Goal: Transaction & Acquisition: Purchase product/service

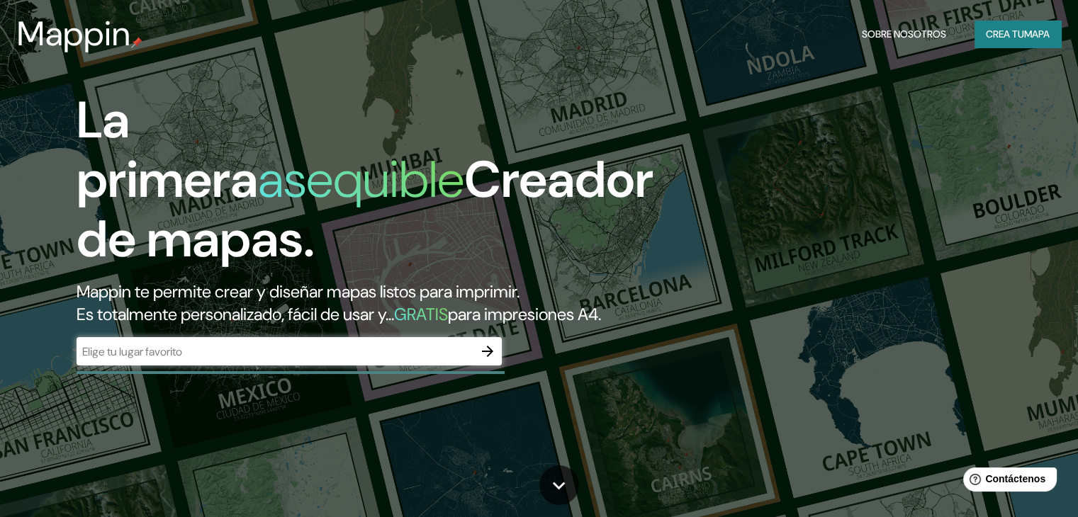
click at [224, 366] on div "​" at bounding box center [289, 351] width 425 height 28
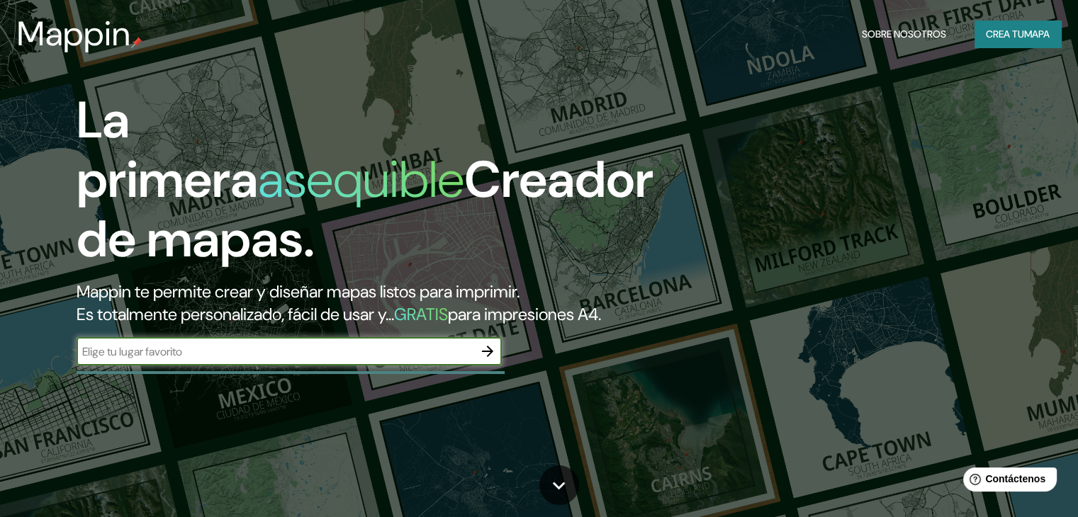
type input "j"
type input "l"
type input "n"
type input "los alpes necaxa [PERSON_NAME]"
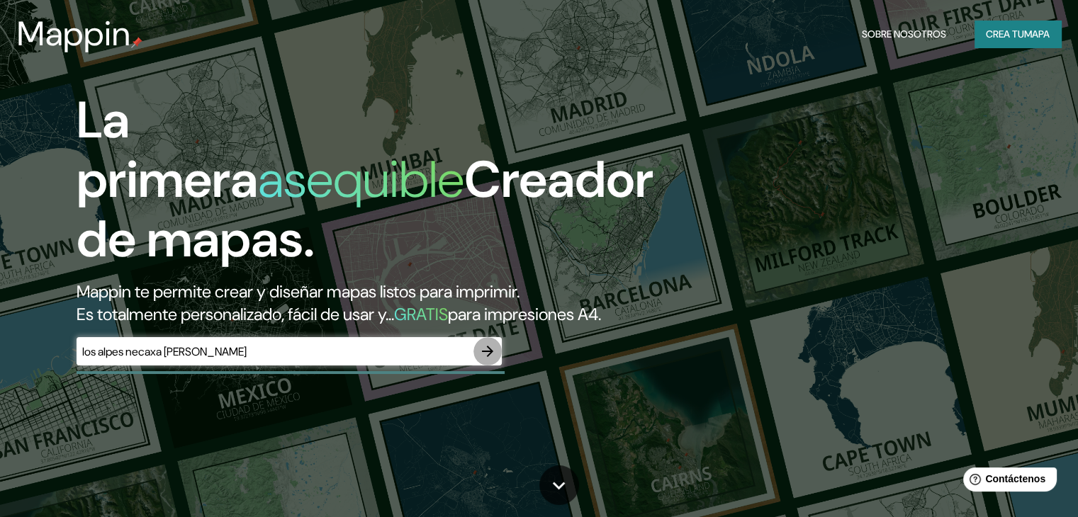
click at [482, 360] on icon "button" at bounding box center [487, 351] width 17 height 17
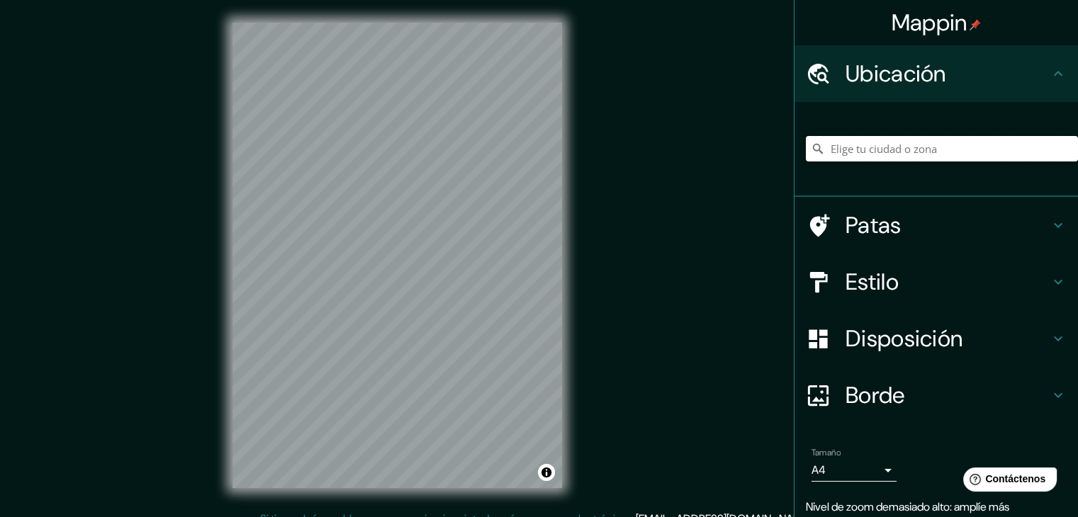
click at [843, 157] on input "Elige tu ciudad o zona" at bounding box center [942, 149] width 272 height 26
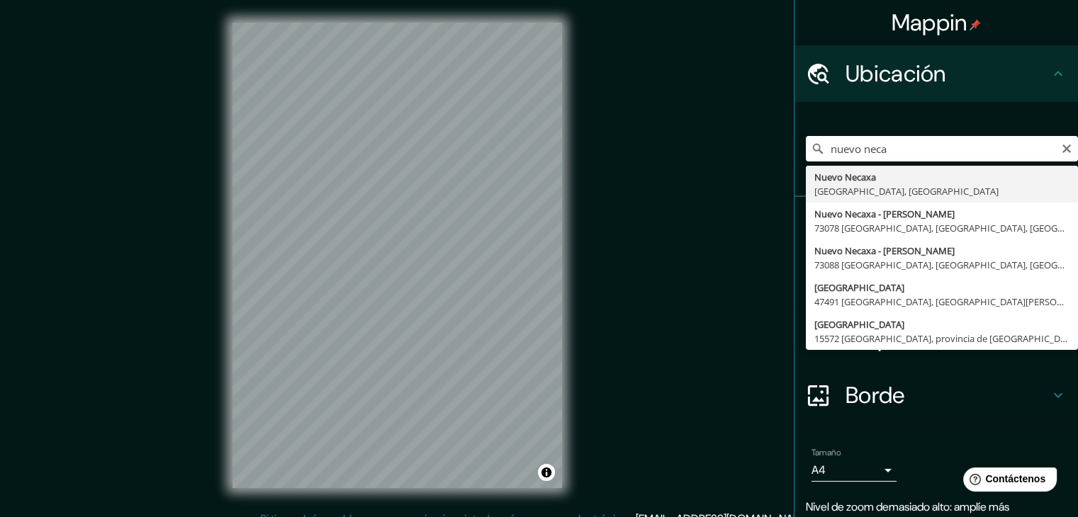
type input "[GEOGRAPHIC_DATA], [GEOGRAPHIC_DATA], [GEOGRAPHIC_DATA]"
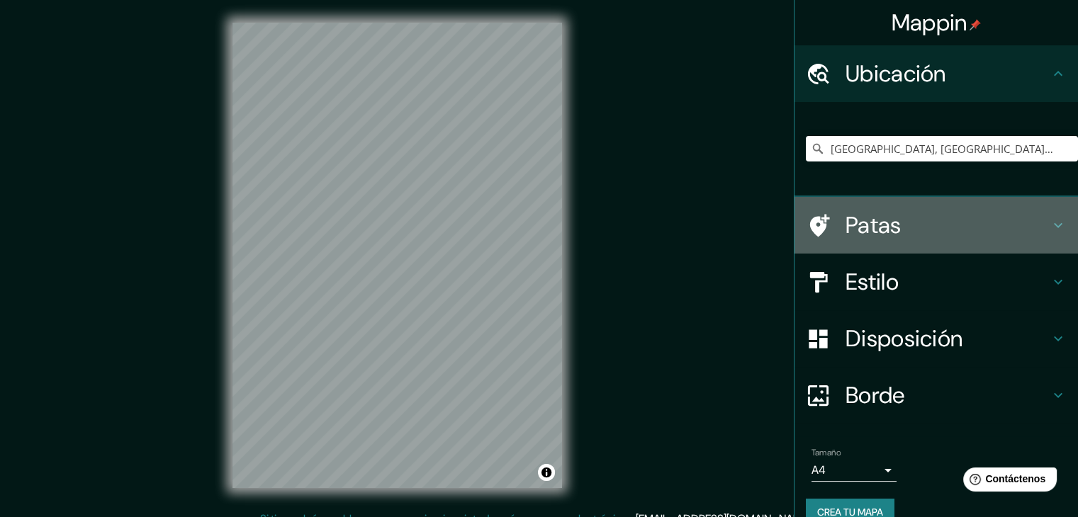
click at [1050, 223] on icon at bounding box center [1058, 225] width 17 height 17
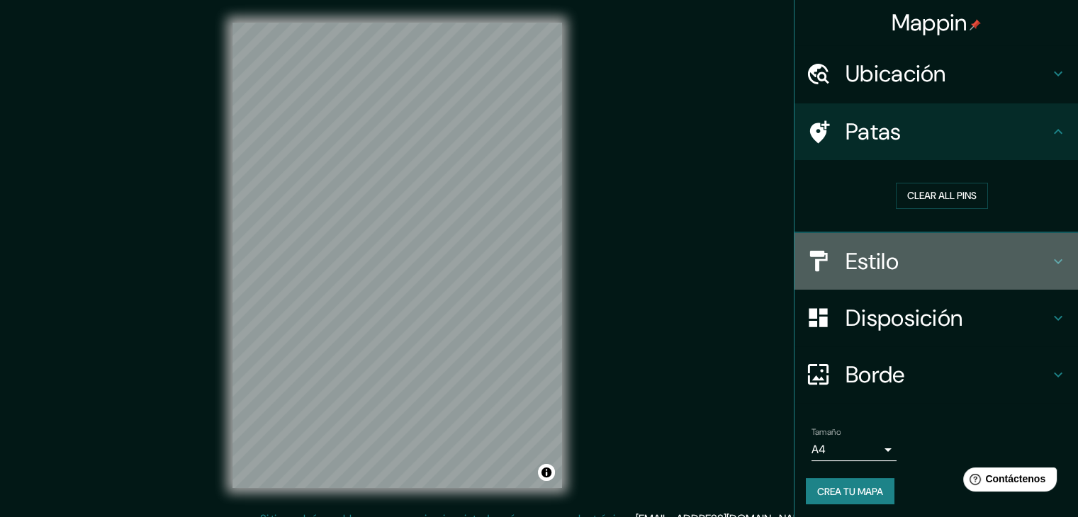
click at [1040, 269] on div "Estilo" at bounding box center [937, 261] width 284 height 57
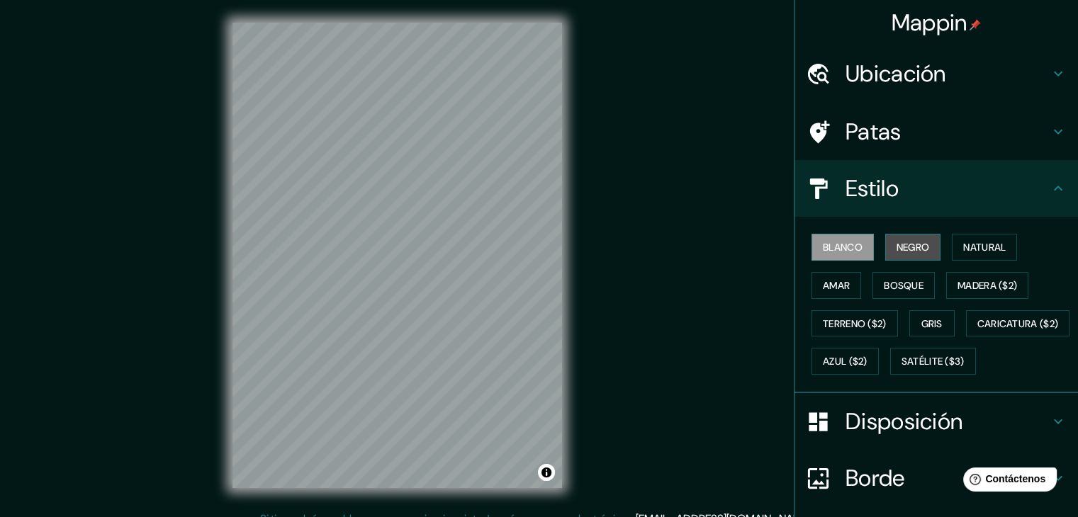
click at [919, 247] on font "Negro" at bounding box center [913, 247] width 33 height 13
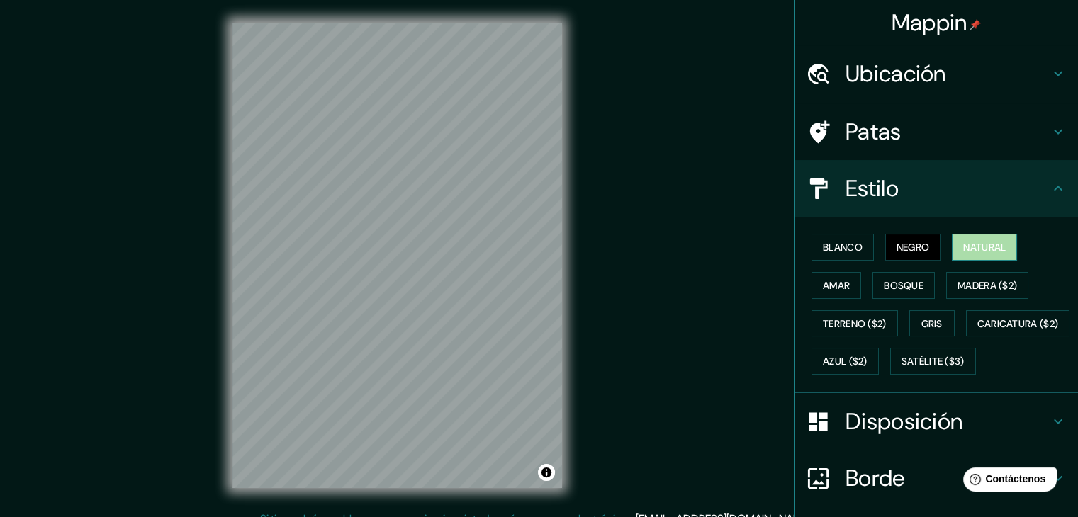
click at [966, 245] on font "Natural" at bounding box center [984, 247] width 43 height 13
click at [828, 291] on font "Amar" at bounding box center [836, 285] width 27 height 18
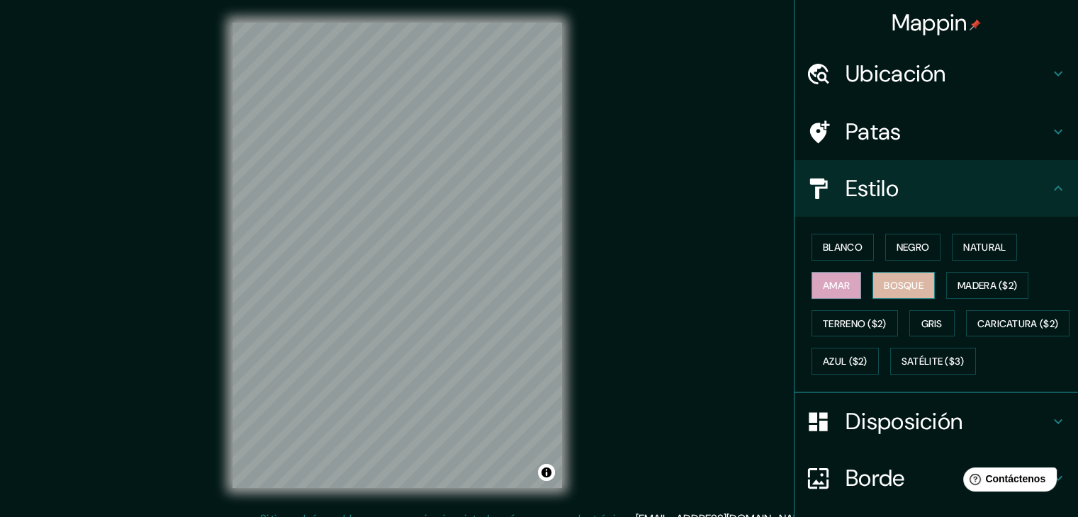
click at [872, 284] on button "Bosque" at bounding box center [903, 285] width 62 height 27
click at [967, 284] on font "Madera ($2)" at bounding box center [988, 285] width 60 height 13
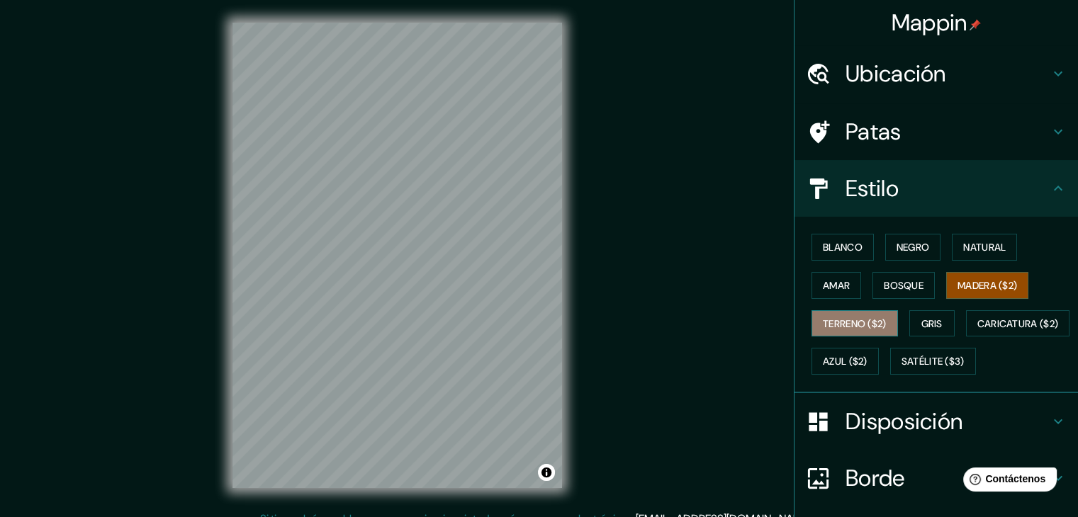
click at [855, 327] on font "Terreno ($2)" at bounding box center [855, 324] width 64 height 13
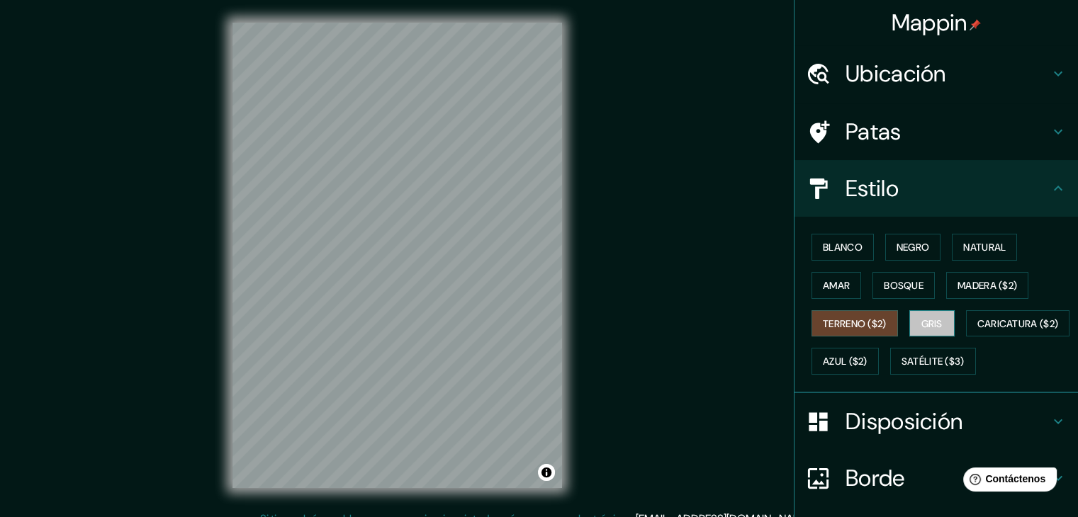
click at [924, 324] on font "Gris" at bounding box center [931, 324] width 21 height 13
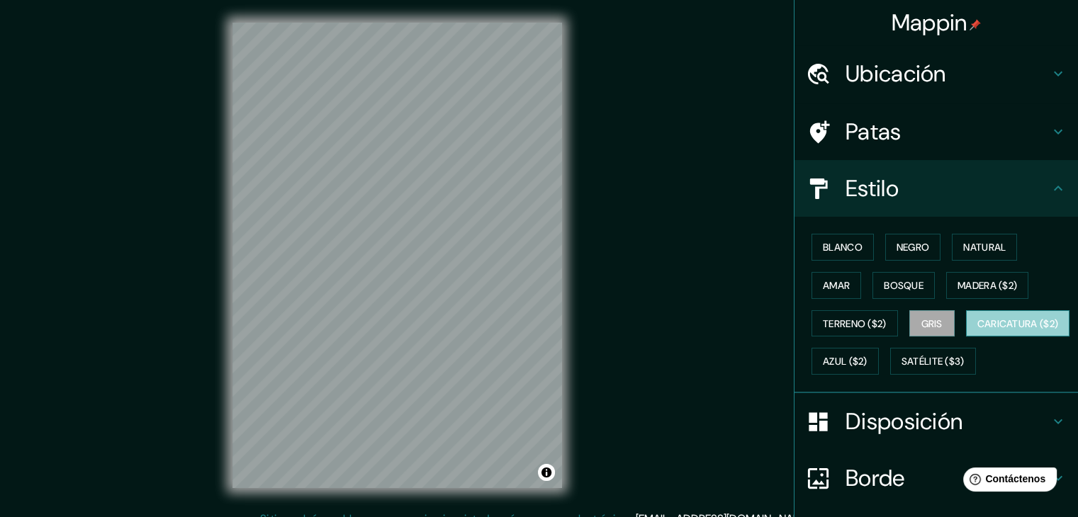
click at [977, 333] on font "Caricatura ($2)" at bounding box center [1018, 324] width 82 height 18
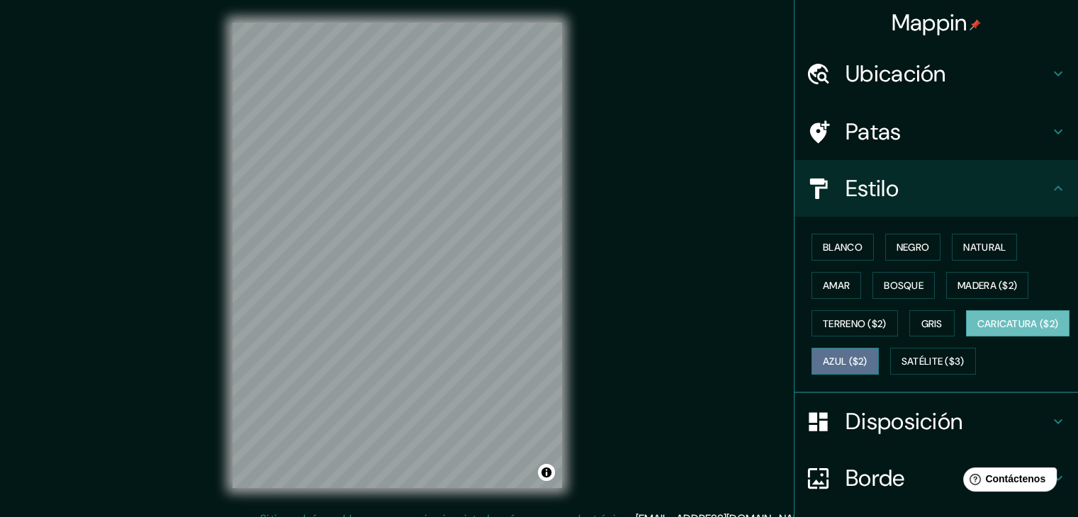
click at [868, 367] on font "Azul ($2)" at bounding box center [845, 361] width 45 height 18
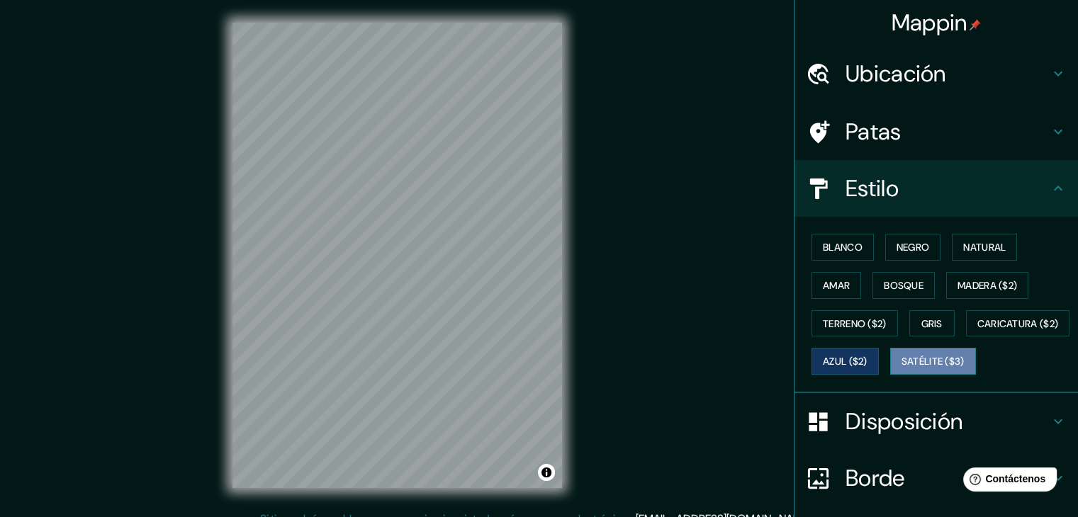
click at [902, 369] on font "Satélite ($3)" at bounding box center [933, 362] width 63 height 13
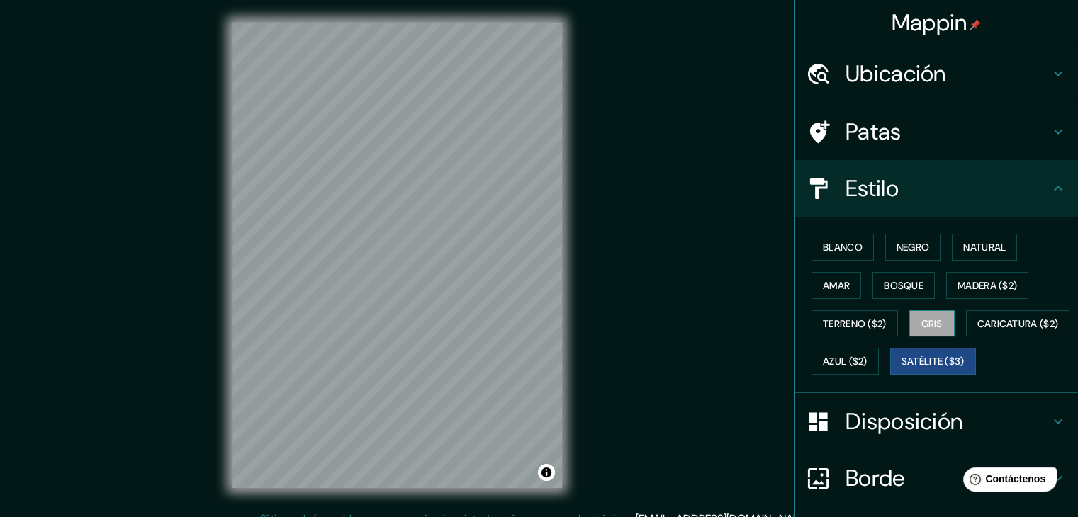
click at [928, 315] on font "Gris" at bounding box center [931, 324] width 21 height 18
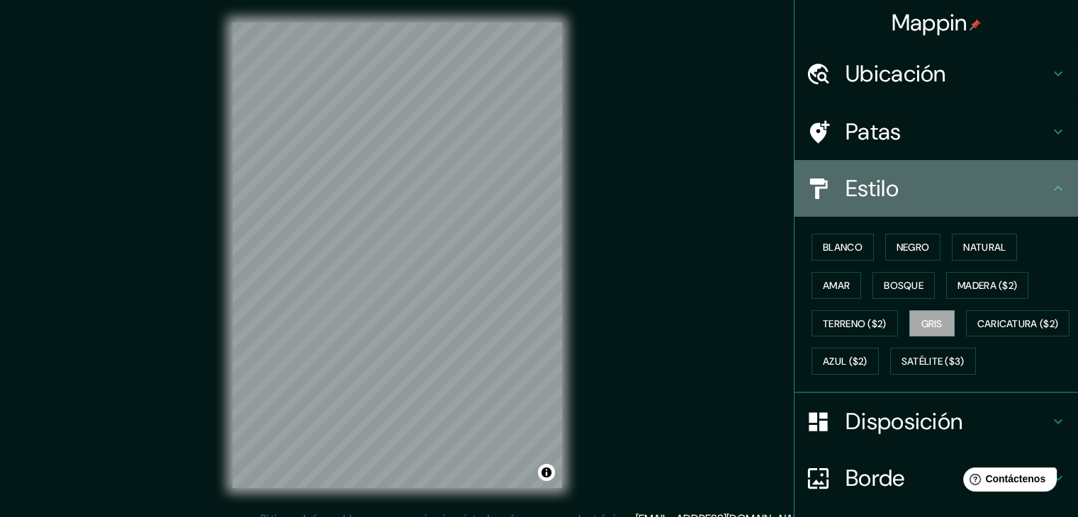
click at [1055, 182] on div "Estilo" at bounding box center [937, 188] width 284 height 57
click at [1050, 196] on icon at bounding box center [1058, 188] width 17 height 17
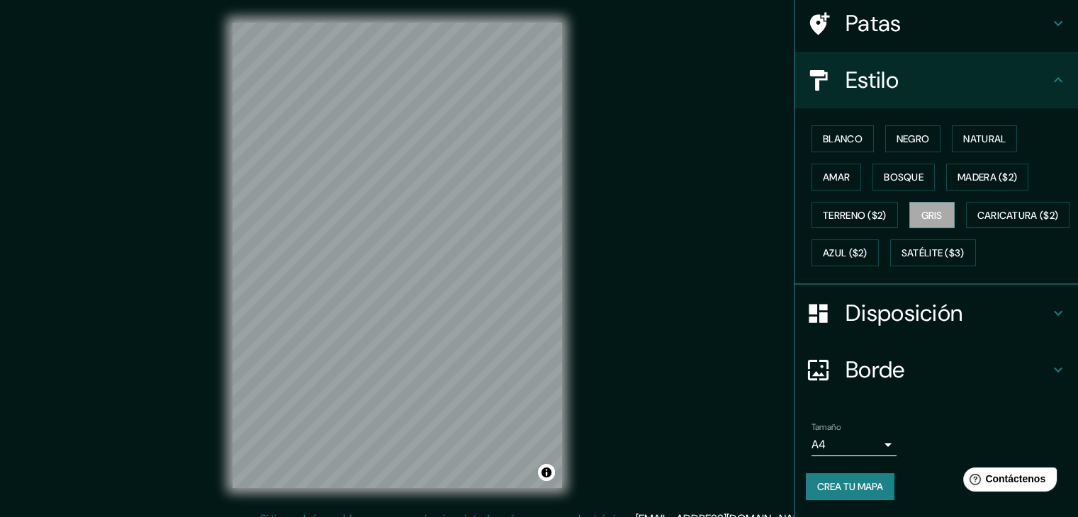
scroll to position [143, 0]
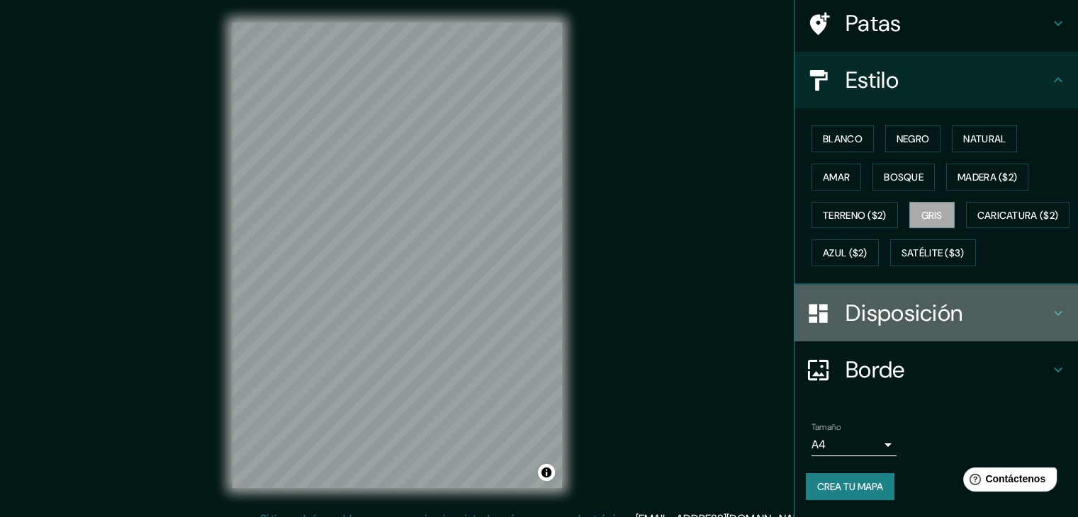
click at [1050, 318] on icon at bounding box center [1058, 313] width 17 height 17
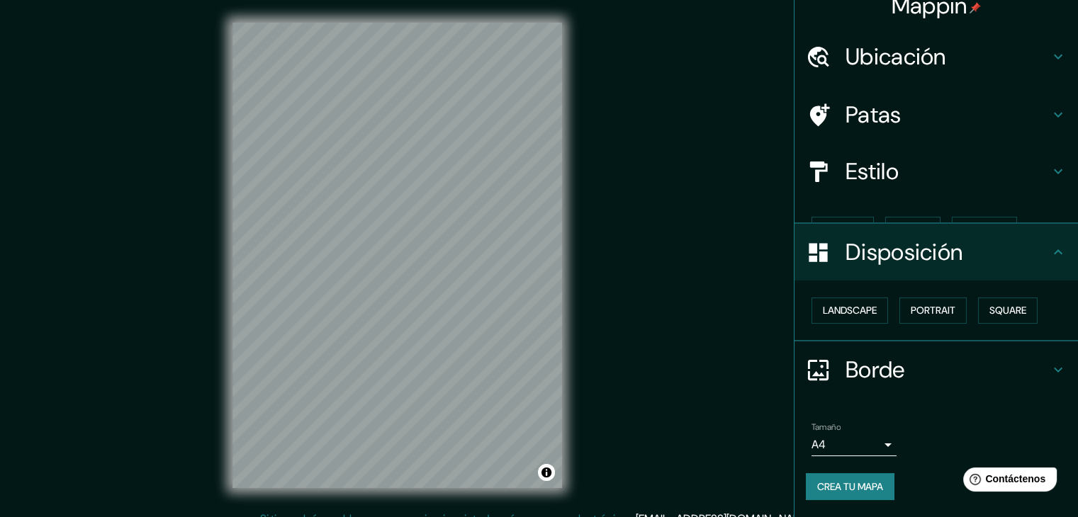
scroll to position [0, 0]
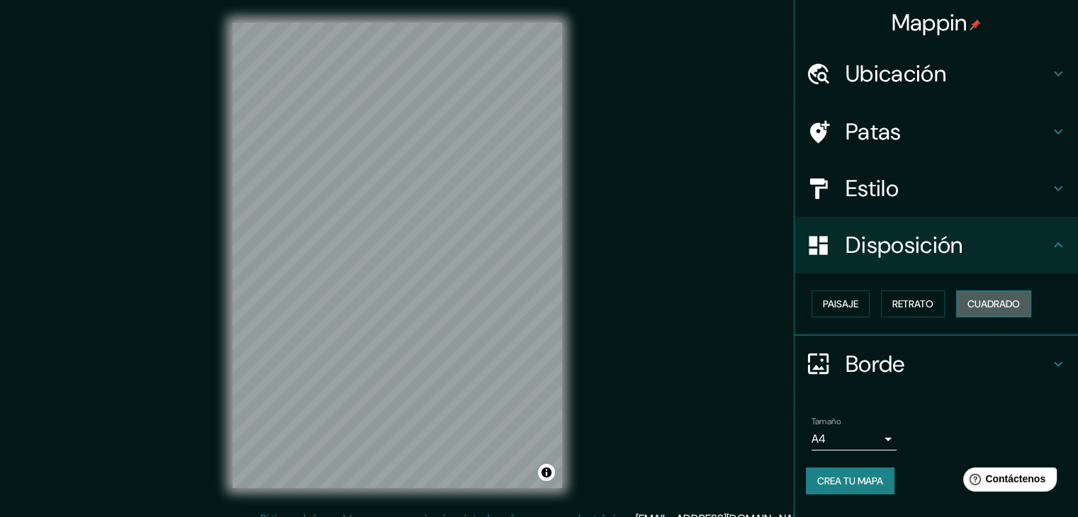
click at [989, 304] on font "Cuadrado" at bounding box center [993, 304] width 52 height 13
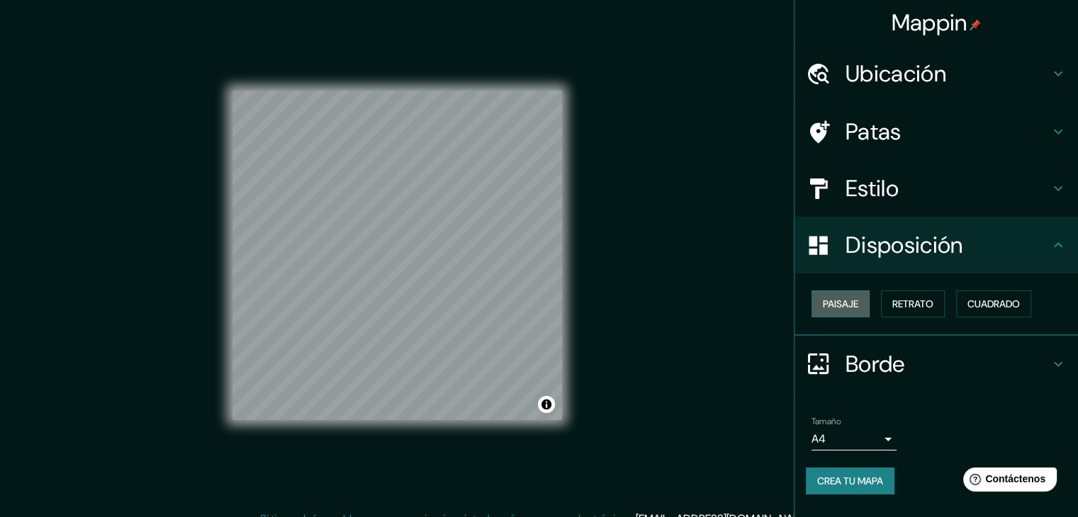
click at [824, 301] on font "Paisaje" at bounding box center [840, 304] width 35 height 13
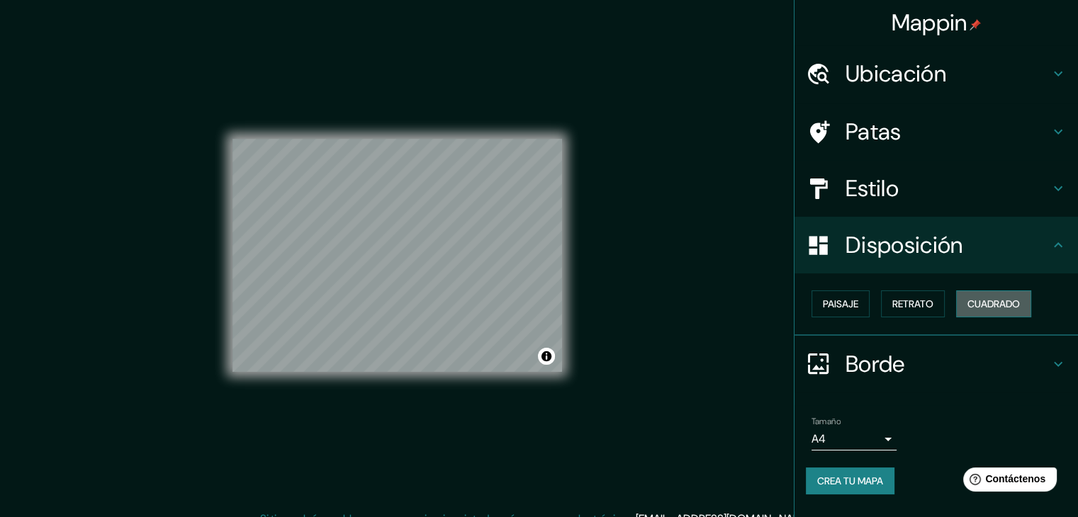
click at [987, 304] on font "Cuadrado" at bounding box center [993, 304] width 52 height 13
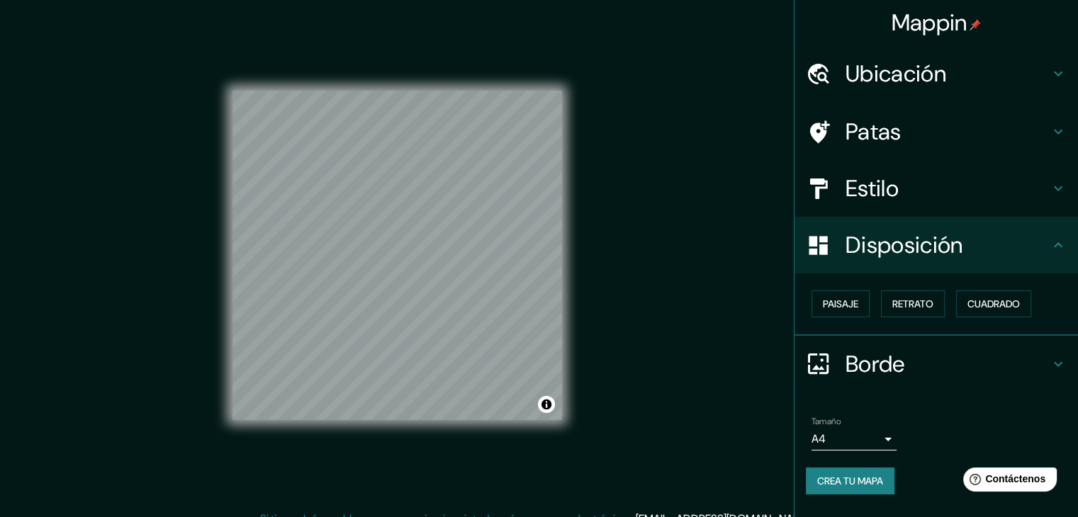
scroll to position [16, 0]
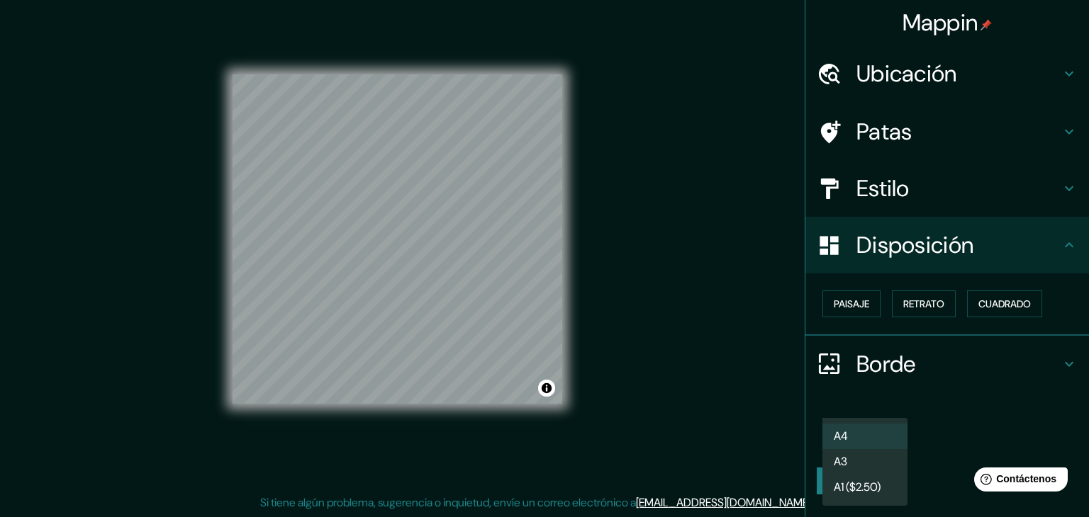
click at [883, 442] on body "Mappin Ubicación [GEOGRAPHIC_DATA], [GEOGRAPHIC_DATA], [GEOGRAPHIC_DATA] [GEOGR…" at bounding box center [544, 242] width 1089 height 517
click at [980, 402] on div at bounding box center [544, 258] width 1089 height 517
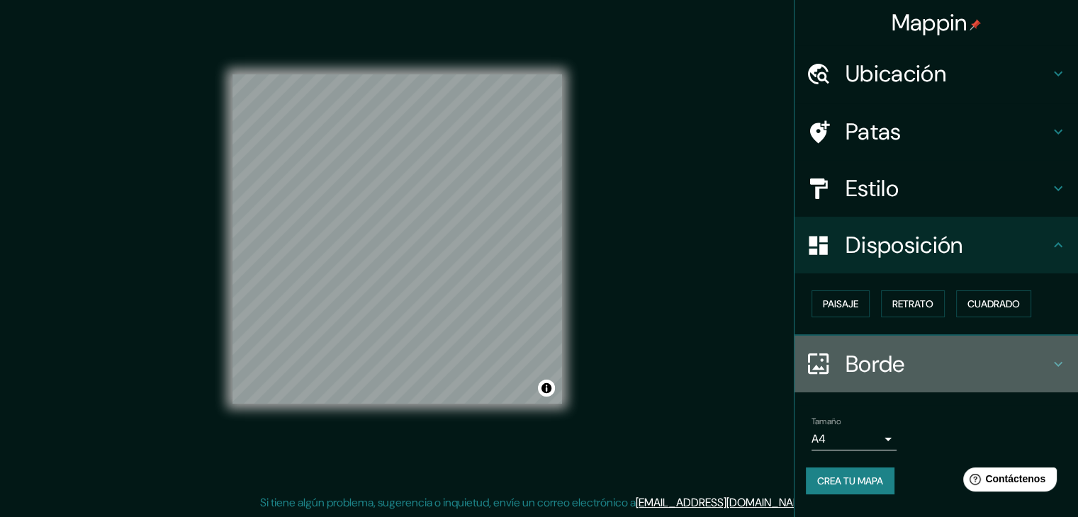
click at [1045, 363] on h4 "Borde" at bounding box center [948, 364] width 204 height 28
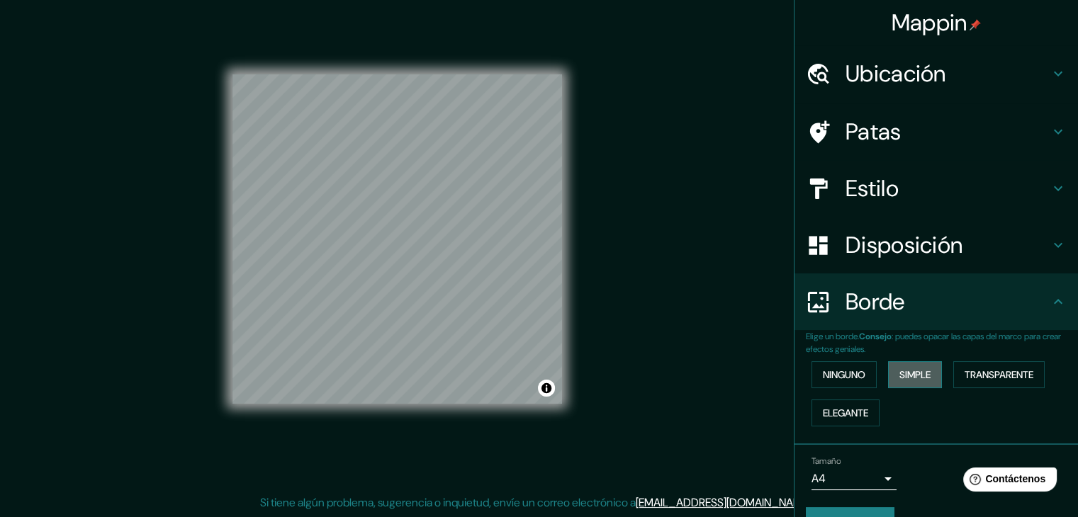
click at [904, 380] on font "Simple" at bounding box center [914, 375] width 31 height 13
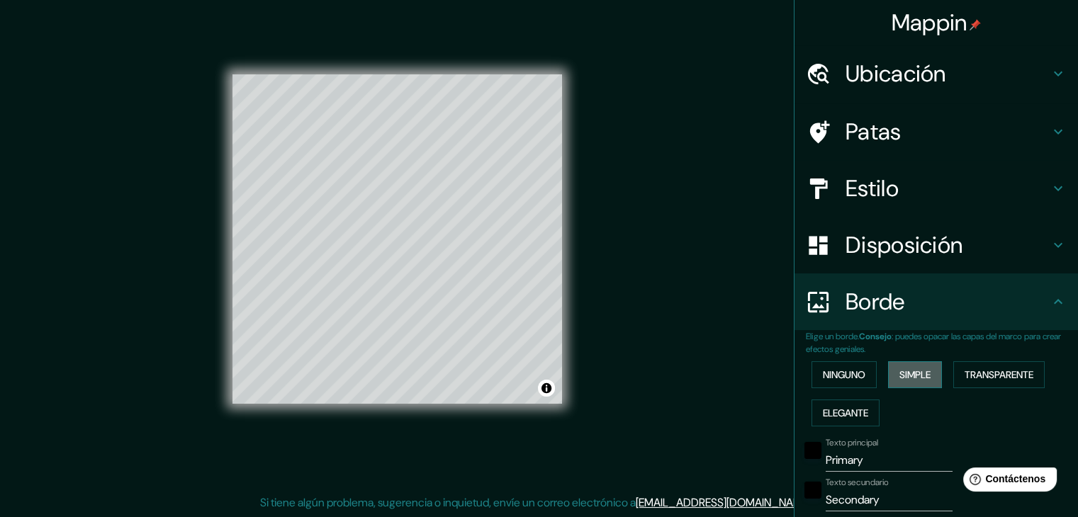
click at [904, 380] on font "Simple" at bounding box center [914, 375] width 31 height 13
type input "37"
click at [837, 400] on button "Elegante" at bounding box center [846, 413] width 68 height 27
click at [1011, 372] on font "Transparente" at bounding box center [999, 375] width 69 height 13
click at [823, 372] on font "Ninguno" at bounding box center [844, 375] width 43 height 13
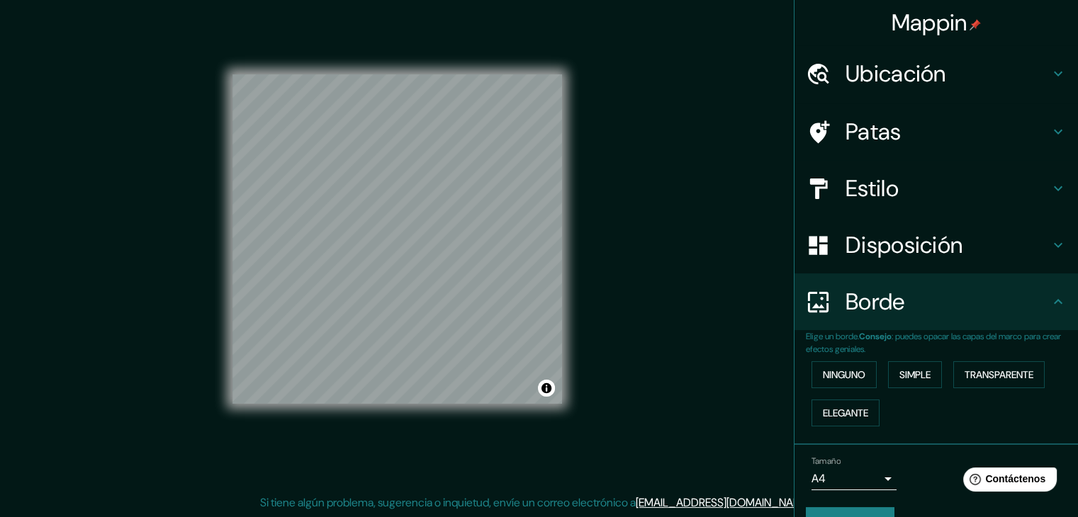
scroll to position [0, 0]
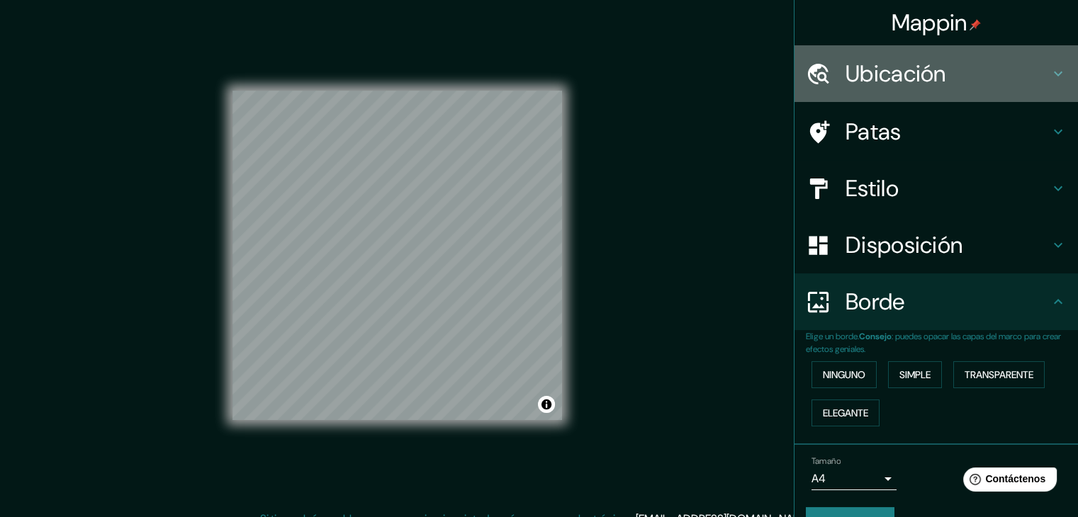
click at [1037, 80] on h4 "Ubicación" at bounding box center [948, 74] width 204 height 28
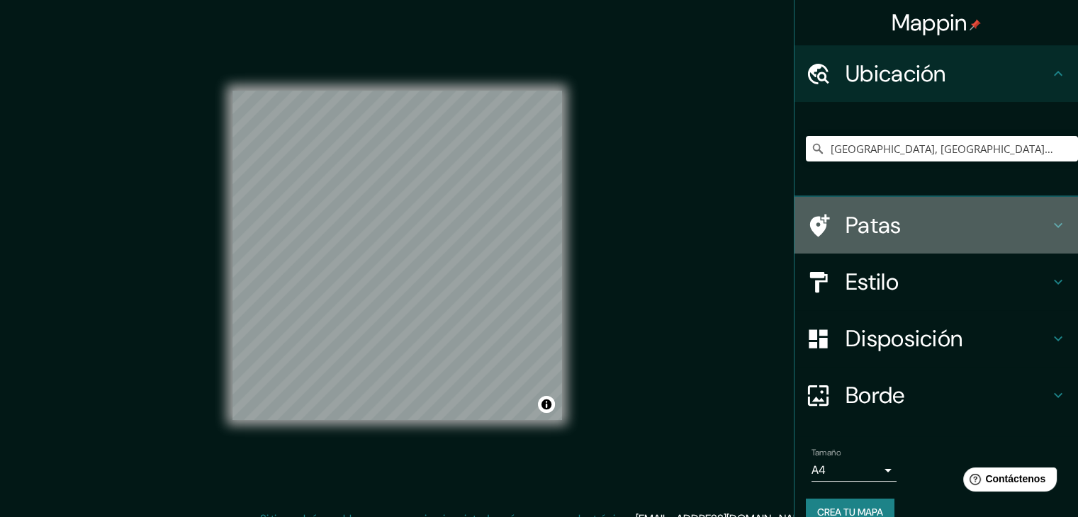
click at [1050, 226] on icon at bounding box center [1058, 225] width 17 height 17
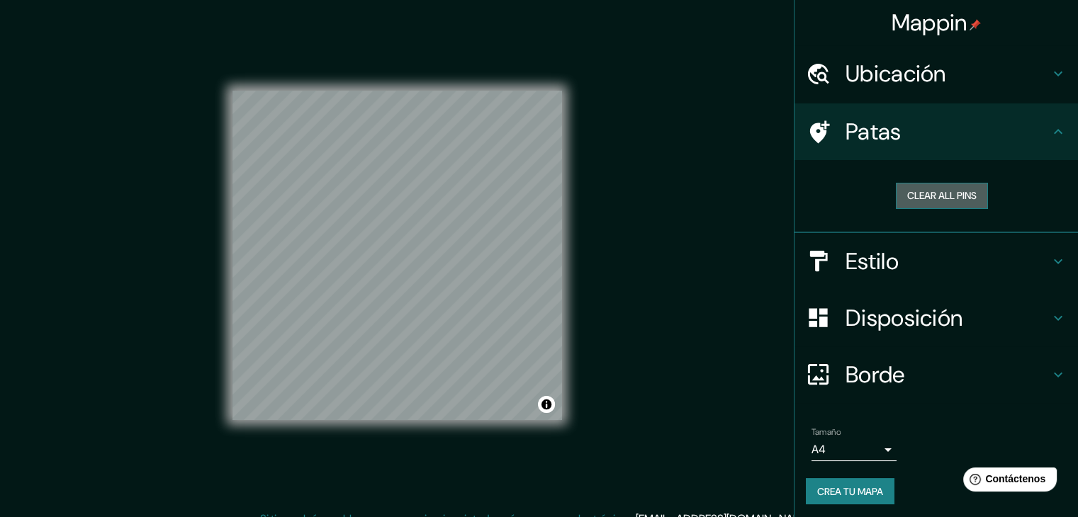
click at [926, 193] on button "Clear all pins" at bounding box center [942, 196] width 92 height 26
click at [964, 186] on button "Clear all pins" at bounding box center [942, 196] width 92 height 26
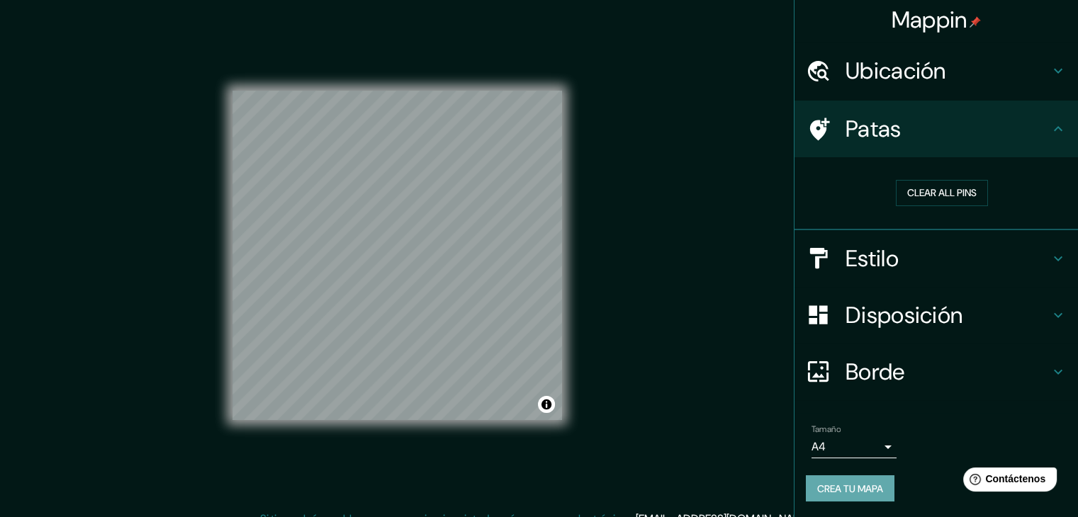
click at [845, 489] on font "Crea tu mapa" at bounding box center [850, 489] width 66 height 13
click at [892, 35] on div "Mappin" at bounding box center [937, 19] width 284 height 45
click at [843, 483] on font "Crea tu mapa" at bounding box center [850, 489] width 66 height 13
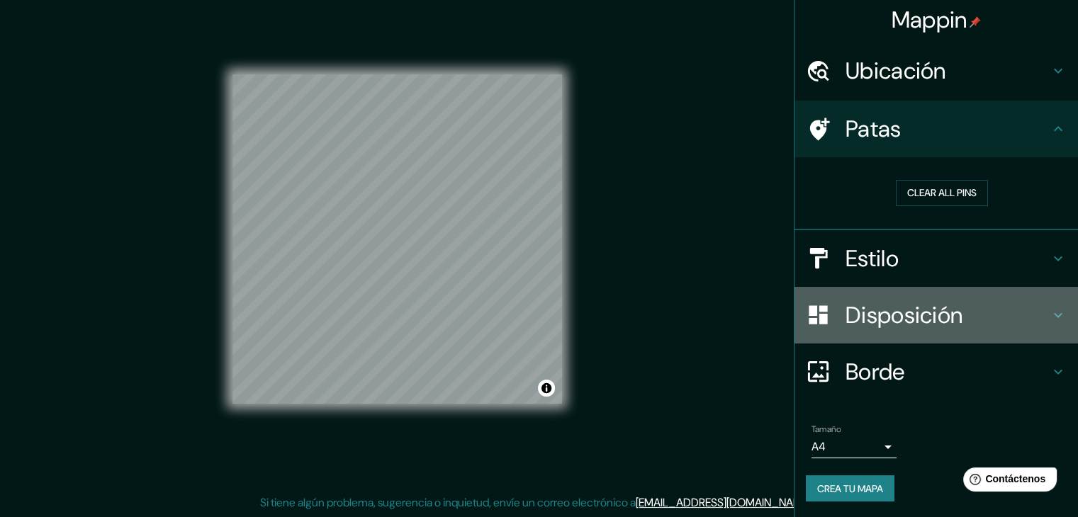
click at [1050, 307] on icon at bounding box center [1058, 315] width 17 height 17
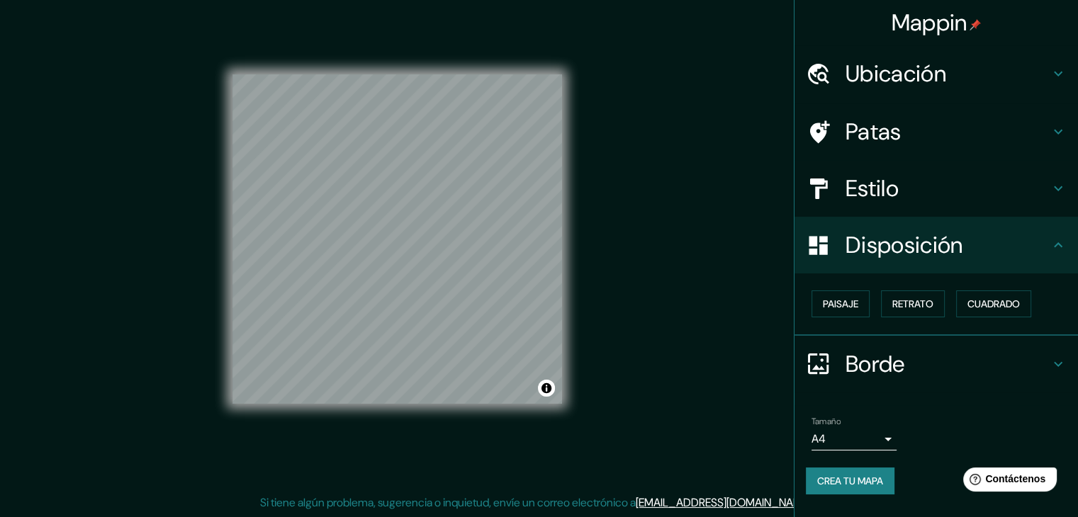
scroll to position [0, 0]
click at [858, 301] on font "Paisaje" at bounding box center [840, 304] width 35 height 13
